Goal: Use online tool/utility: Utilize a website feature to perform a specific function

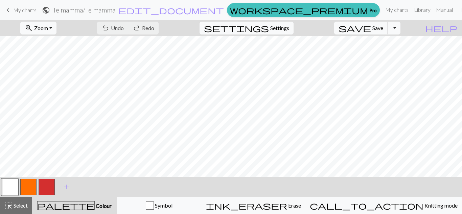
scroll to position [1302, 0]
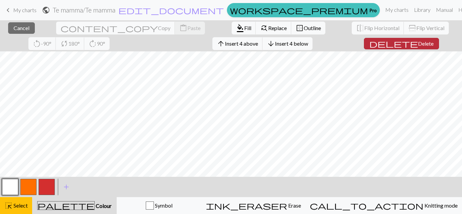
click at [369, 45] on span "delete" at bounding box center [393, 43] width 49 height 9
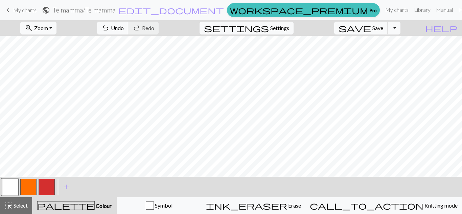
click at [12, 186] on button "button" at bounding box center [10, 187] width 16 height 16
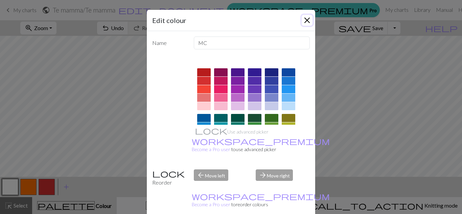
click at [307, 20] on button "Close" at bounding box center [306, 20] width 11 height 11
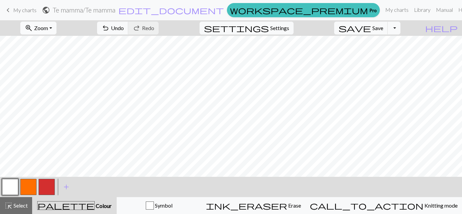
click at [56, 28] on button "zoom_in Zoom Zoom" at bounding box center [38, 28] width 36 height 13
click at [49, 80] on button "50%" at bounding box center [47, 81] width 53 height 11
click at [128, 23] on button "undo Undo Undo" at bounding box center [112, 28] width 31 height 13
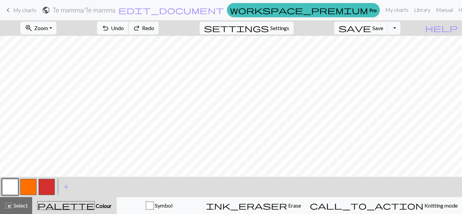
click at [128, 23] on button "undo Undo Undo" at bounding box center [112, 28] width 31 height 13
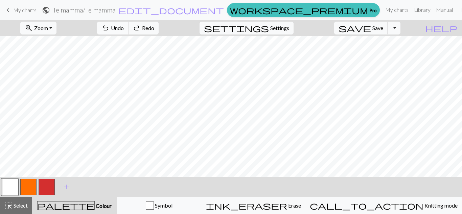
click at [128, 23] on button "undo Undo Undo" at bounding box center [112, 28] width 31 height 13
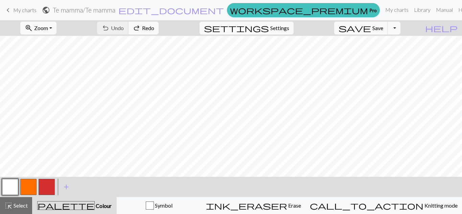
click at [152, 23] on div "undo Undo Undo redo Redo Redo" at bounding box center [128, 28] width 72 height 16
click at [384, 31] on button "save Save Save" at bounding box center [361, 28] width 54 height 13
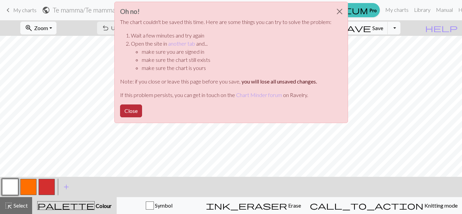
click at [136, 112] on button "Close" at bounding box center [131, 110] width 22 height 13
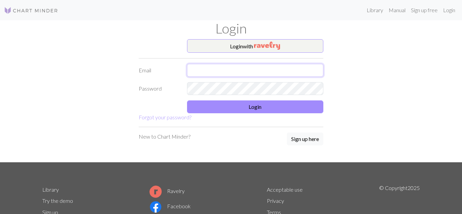
type input "aneolsbakk@gmail.com"
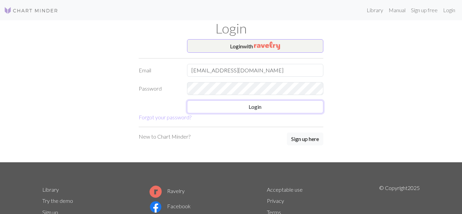
click at [236, 108] on button "Login" at bounding box center [255, 106] width 137 height 13
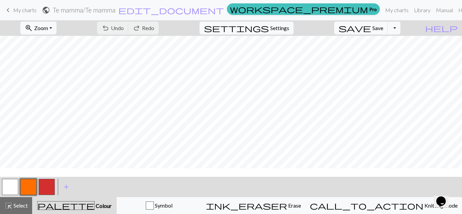
scroll to position [1295, 0]
click at [164, 29] on div "undo Undo Undo redo Redo Redo" at bounding box center [128, 28] width 72 height 16
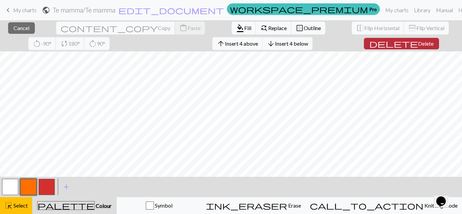
click at [418, 43] on span "Delete" at bounding box center [426, 43] width 16 height 6
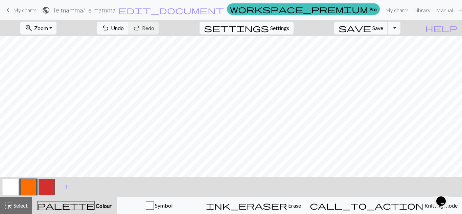
click at [13, 186] on button "button" at bounding box center [10, 187] width 16 height 16
click at [29, 190] on button "button" at bounding box center [28, 187] width 16 height 16
click at [10, 187] on button "button" at bounding box center [10, 187] width 16 height 16
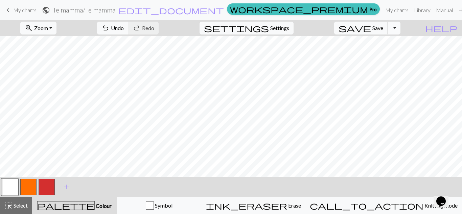
click at [400, 27] on button "Toggle Dropdown" at bounding box center [393, 28] width 13 height 13
click at [391, 45] on button "file_copy Save a copy" at bounding box center [344, 43] width 112 height 11
click at [400, 26] on button "Toggle Dropdown" at bounding box center [393, 28] width 13 height 13
click at [386, 55] on button "save_alt Download" at bounding box center [344, 53] width 112 height 11
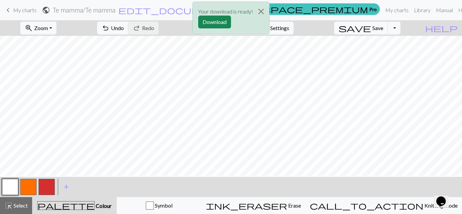
scroll to position [1283, 0]
click at [222, 22] on button "Download" at bounding box center [214, 22] width 33 height 13
